Goal: Task Accomplishment & Management: Complete application form

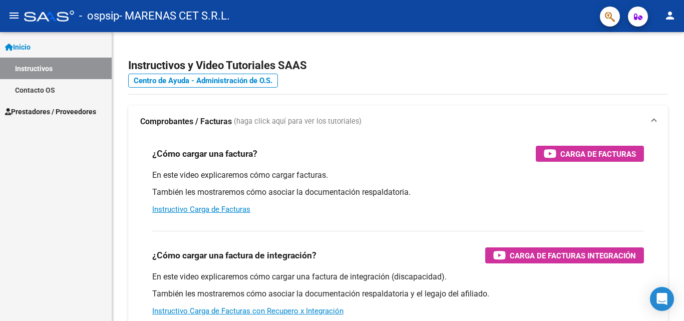
click at [39, 113] on span "Prestadores / Proveedores" at bounding box center [50, 111] width 91 height 11
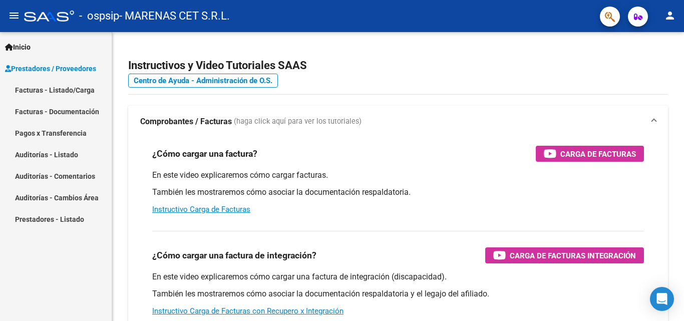
click at [41, 94] on link "Facturas - Listado/Carga" at bounding box center [56, 90] width 112 height 22
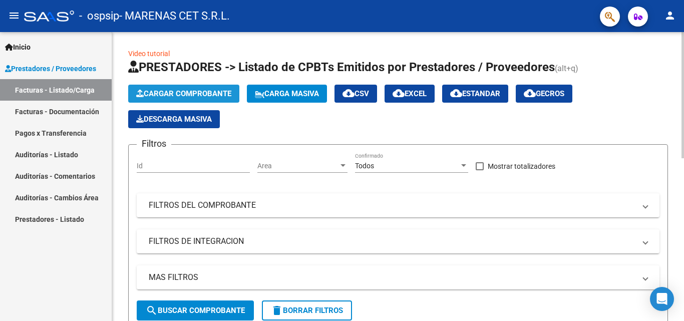
click at [160, 93] on span "Cargar Comprobante" at bounding box center [183, 93] width 95 height 9
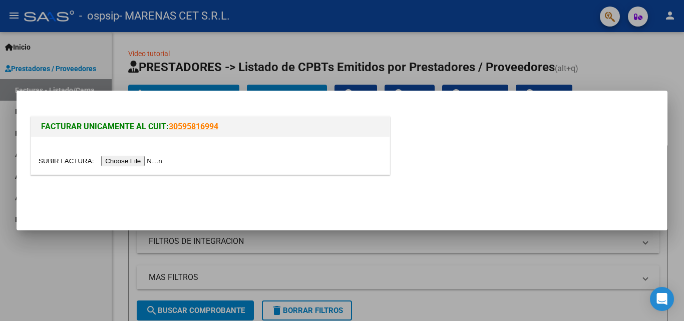
click at [125, 161] on input "file" at bounding box center [102, 161] width 127 height 11
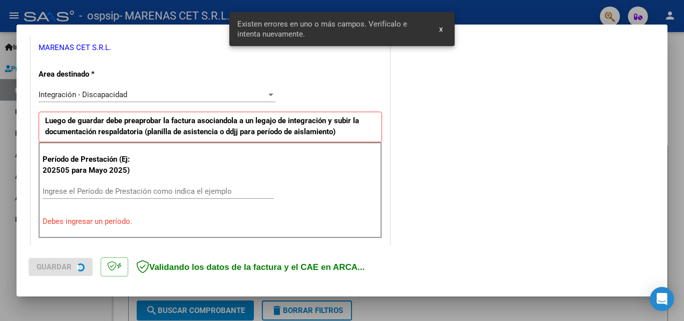
scroll to position [226, 0]
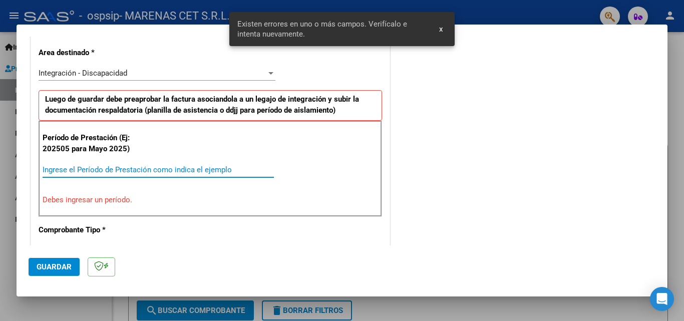
click at [78, 167] on input "Ingrese el Período de Prestación como indica el ejemplo" at bounding box center [158, 169] width 231 height 9
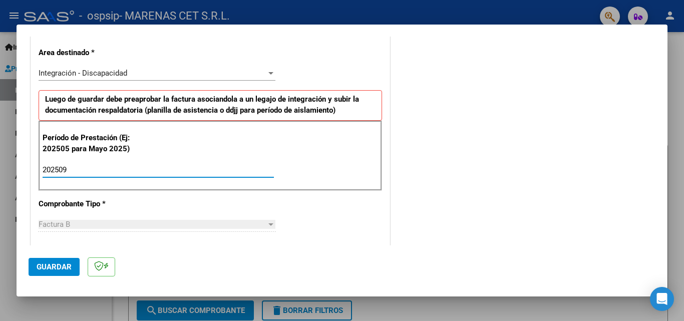
type input "202509"
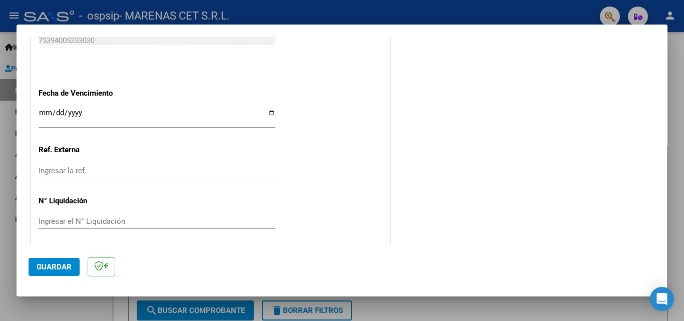
scroll to position [673, 0]
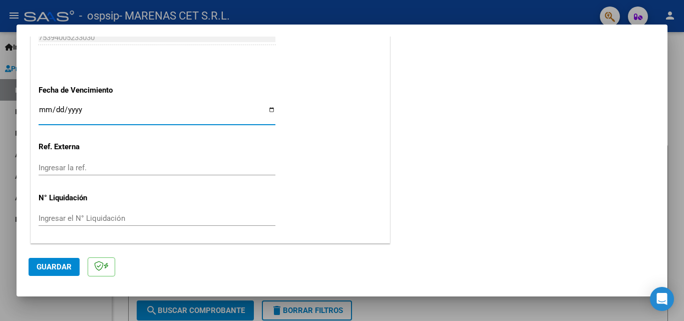
click at [271, 112] on input "Ingresar la fecha" at bounding box center [157, 114] width 237 height 16
type input "[DATE]"
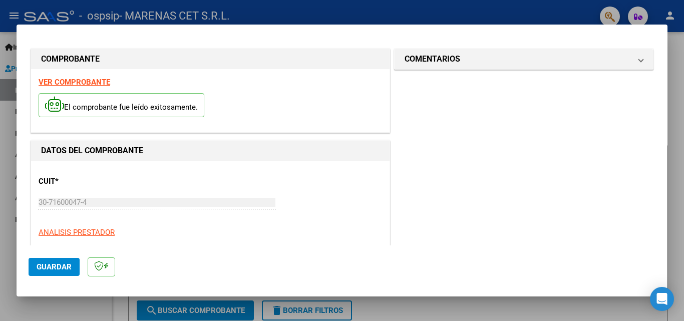
scroll to position [0, 0]
click at [43, 267] on span "Guardar" at bounding box center [54, 267] width 35 height 9
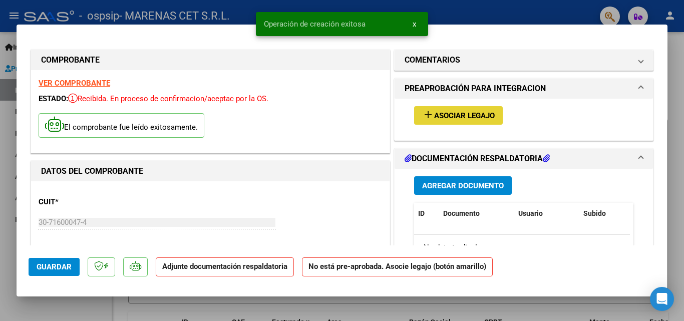
click at [448, 119] on span "Asociar Legajo" at bounding box center [464, 115] width 61 height 9
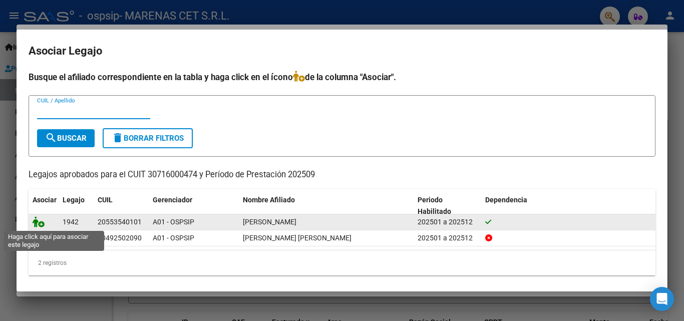
click at [37, 223] on icon at bounding box center [39, 221] width 12 height 11
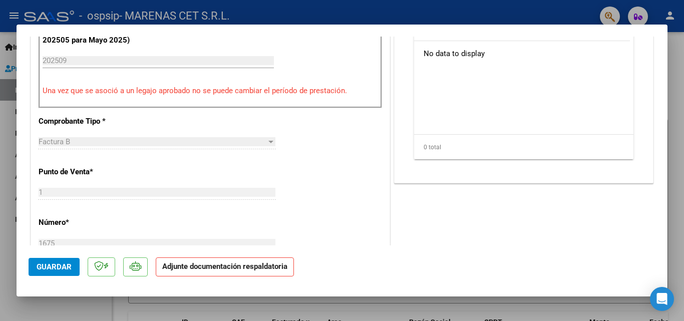
scroll to position [137, 0]
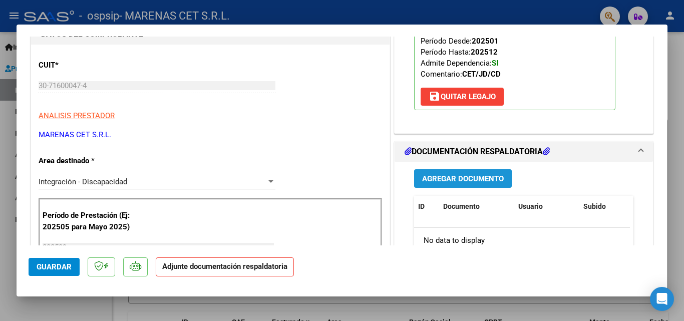
click at [424, 181] on span "Agregar Documento" at bounding box center [463, 178] width 82 height 9
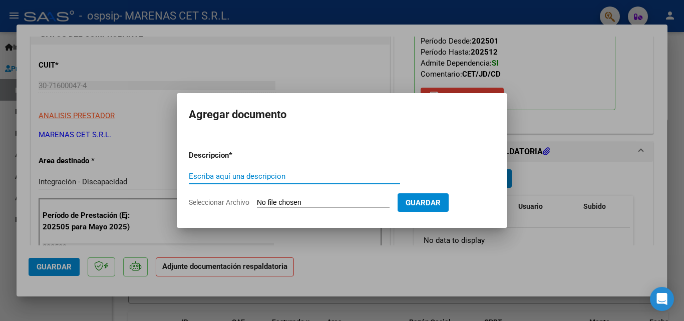
click at [235, 173] on input "Escriba aquí una descripcion" at bounding box center [294, 176] width 211 height 9
type input "asistencia"
click at [227, 207] on form "Descripcion * asistencia Escriba aquí una descripcion Seleccionar Archivo Guard…" at bounding box center [342, 178] width 307 height 73
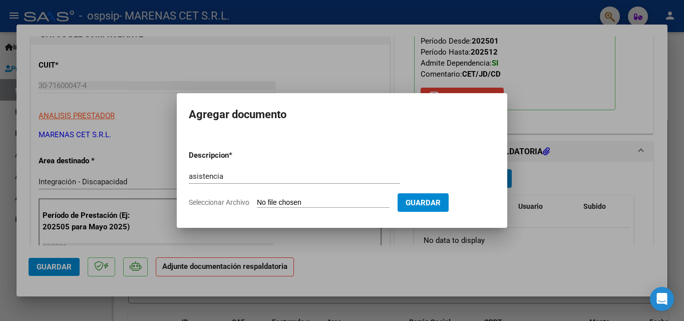
click at [233, 202] on span "Seleccionar Archivo" at bounding box center [219, 202] width 61 height 8
click at [257, 202] on input "Seleccionar Archivo" at bounding box center [323, 203] width 133 height 10
click at [209, 201] on span "Seleccionar Archivo" at bounding box center [219, 202] width 61 height 8
click at [257, 201] on input "Seleccionar Archivo" at bounding box center [323, 203] width 133 height 10
type input "C:\fakepath\[PERSON_NAME].pdf"
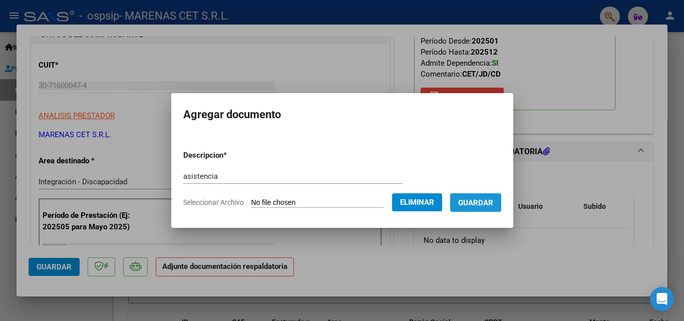
click at [482, 202] on span "Guardar" at bounding box center [475, 202] width 35 height 9
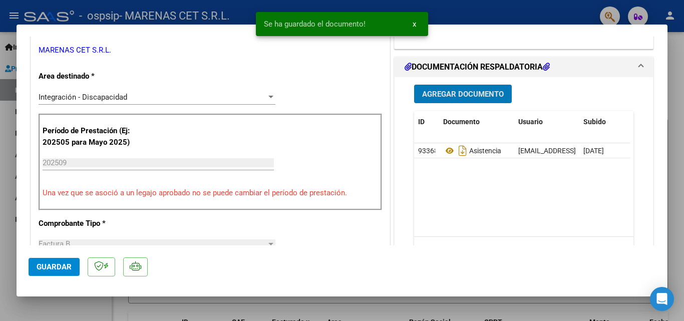
scroll to position [301, 0]
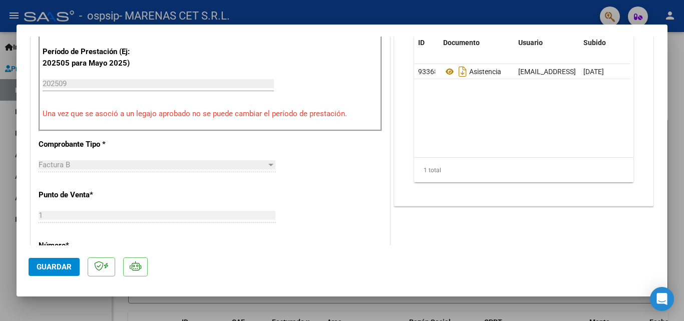
click at [48, 271] on span "Guardar" at bounding box center [54, 267] width 35 height 9
click at [65, 271] on span "Guardar" at bounding box center [54, 267] width 35 height 9
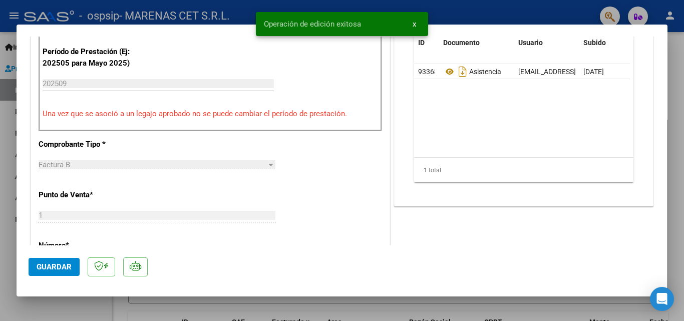
click at [66, 11] on div at bounding box center [342, 160] width 684 height 321
type input "$ 0,00"
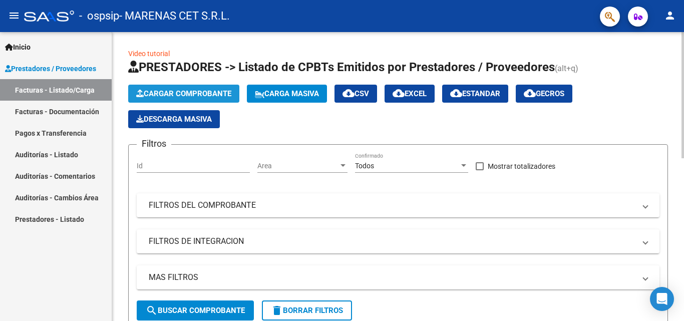
click at [174, 91] on span "Cargar Comprobante" at bounding box center [183, 93] width 95 height 9
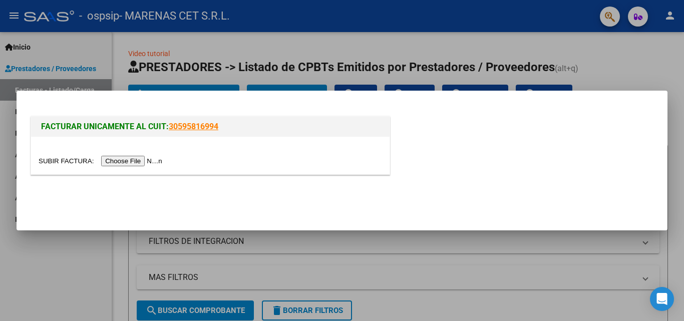
click at [126, 163] on input "file" at bounding box center [102, 161] width 127 height 11
click at [117, 160] on input "file" at bounding box center [102, 161] width 127 height 11
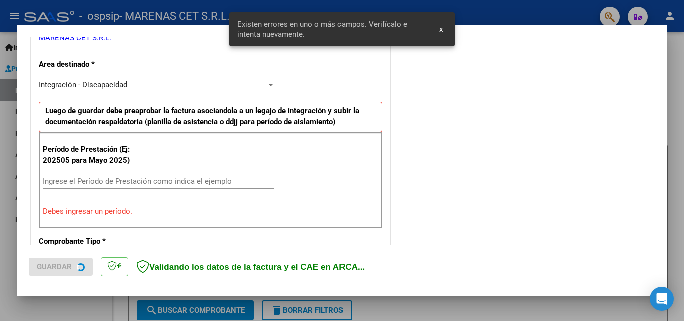
scroll to position [226, 0]
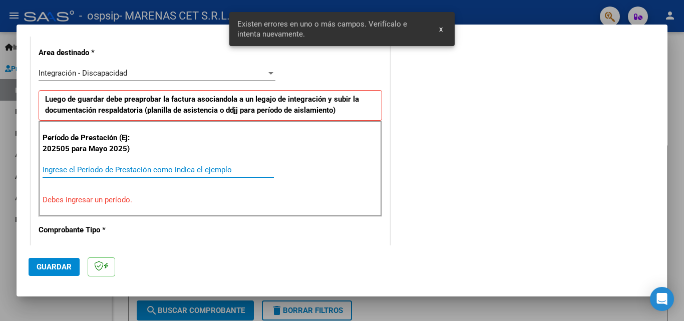
click at [111, 172] on input "Ingrese el Período de Prestación como indica el ejemplo" at bounding box center [158, 169] width 231 height 9
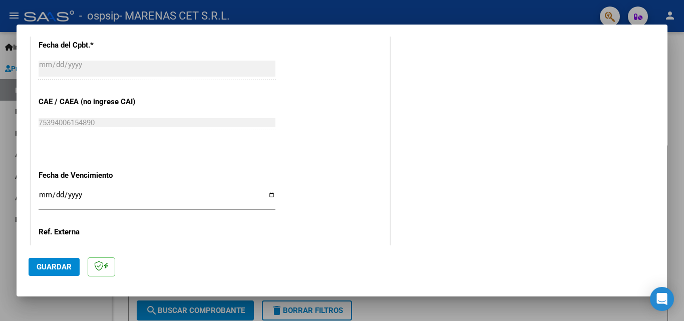
scroll to position [627, 0]
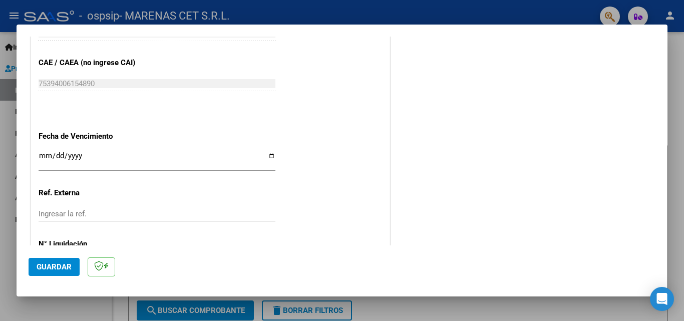
type input "202509"
click at [269, 158] on input "Ingresar la fecha" at bounding box center [157, 160] width 237 height 16
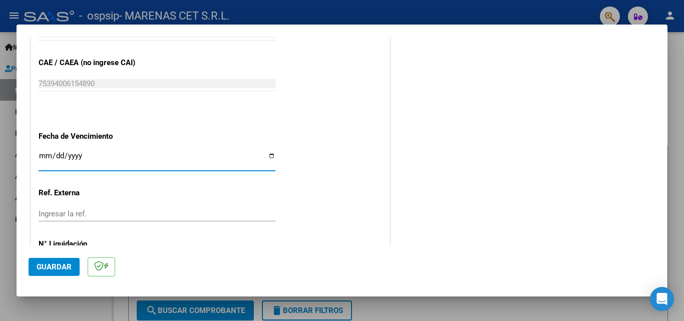
type input "[DATE]"
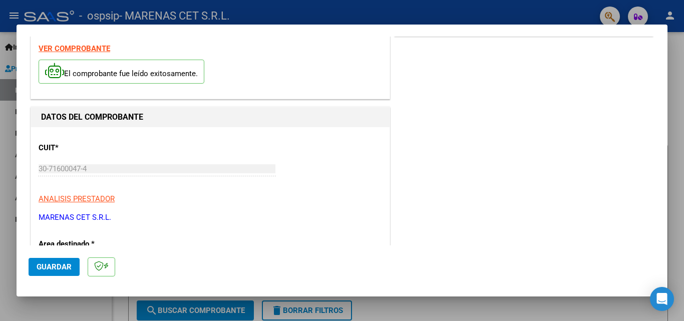
scroll to position [0, 0]
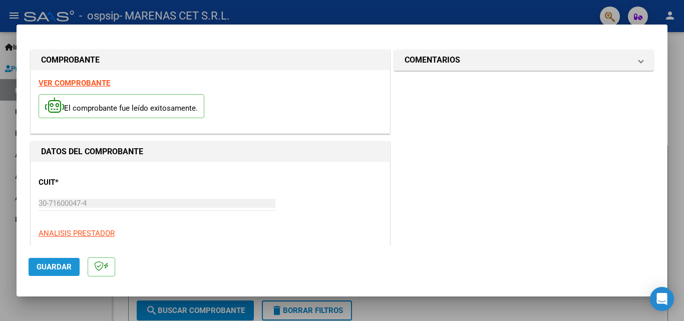
click at [61, 269] on span "Guardar" at bounding box center [54, 267] width 35 height 9
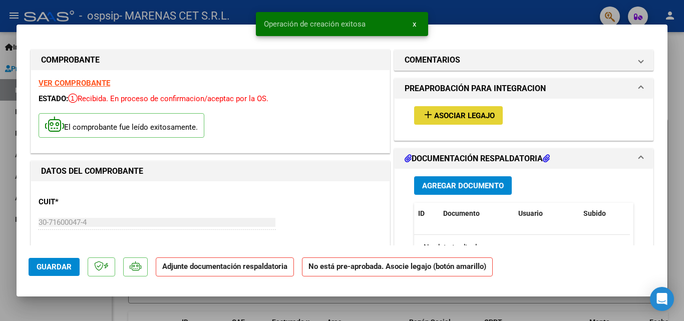
click at [437, 114] on span "Asociar Legajo" at bounding box center [464, 115] width 61 height 9
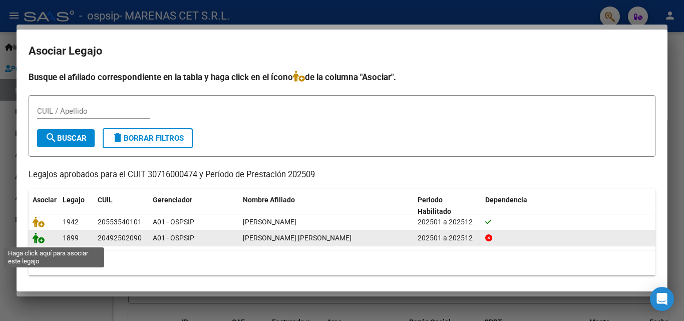
click at [37, 242] on icon at bounding box center [39, 237] width 12 height 11
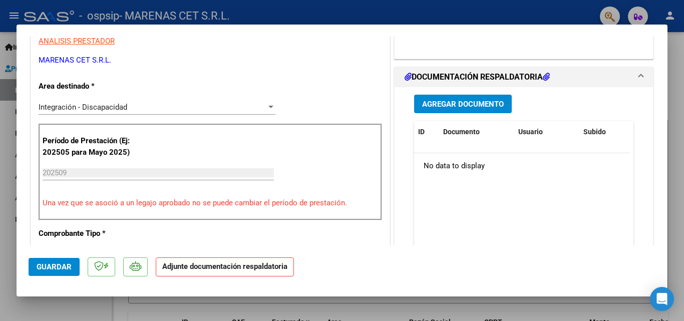
scroll to position [200, 0]
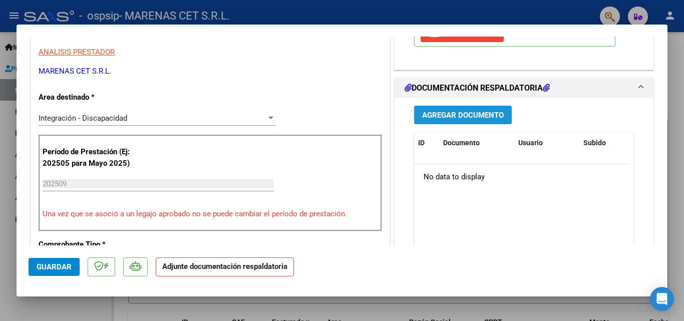
click at [449, 119] on span "Agregar Documento" at bounding box center [463, 115] width 82 height 9
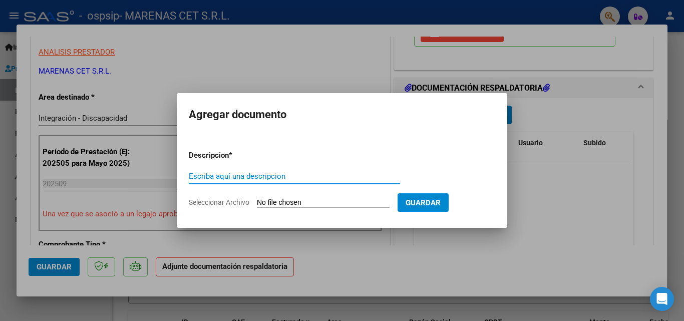
click at [272, 177] on input "Escriba aquí una descripcion" at bounding box center [294, 176] width 211 height 9
type input "a"
type input "ASISTENCIA"
click at [205, 202] on span "Seleccionar Archivo" at bounding box center [219, 202] width 61 height 8
click at [257, 202] on input "Seleccionar Archivo" at bounding box center [323, 203] width 133 height 10
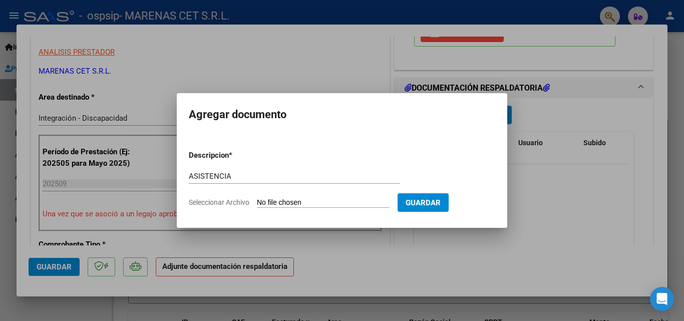
type input "C:\fakepath\[PERSON_NAME].pdf"
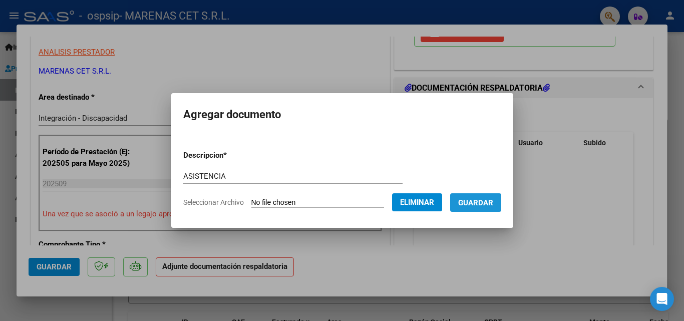
click at [486, 208] on button "Guardar" at bounding box center [475, 202] width 51 height 19
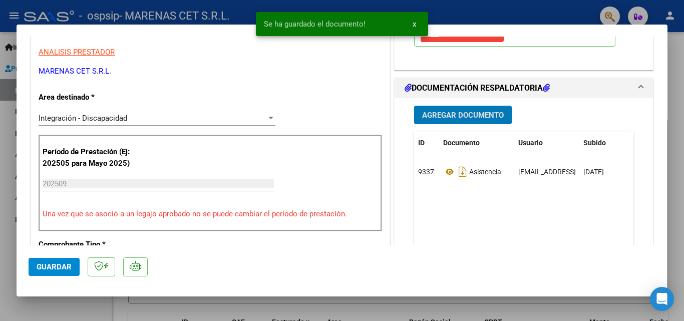
click at [68, 271] on button "Guardar" at bounding box center [54, 267] width 51 height 18
